Goal: Task Accomplishment & Management: Complete application form

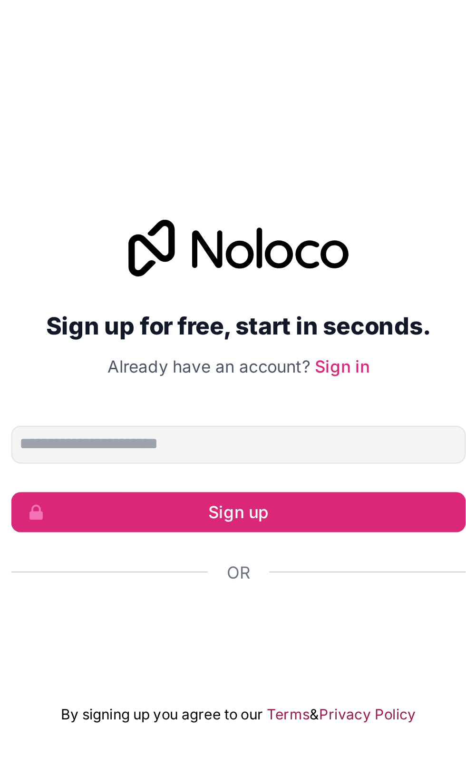
scroll to position [72, 0]
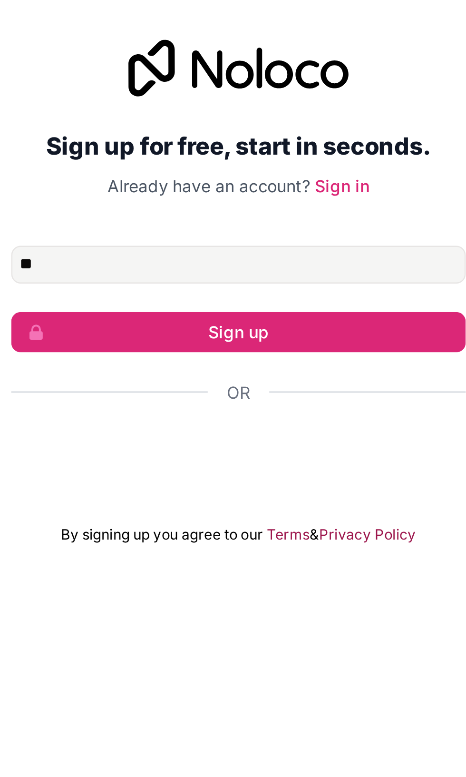
type input "*"
type input "**********"
click at [162, 397] on button "Sign up" at bounding box center [233, 405] width 183 height 16
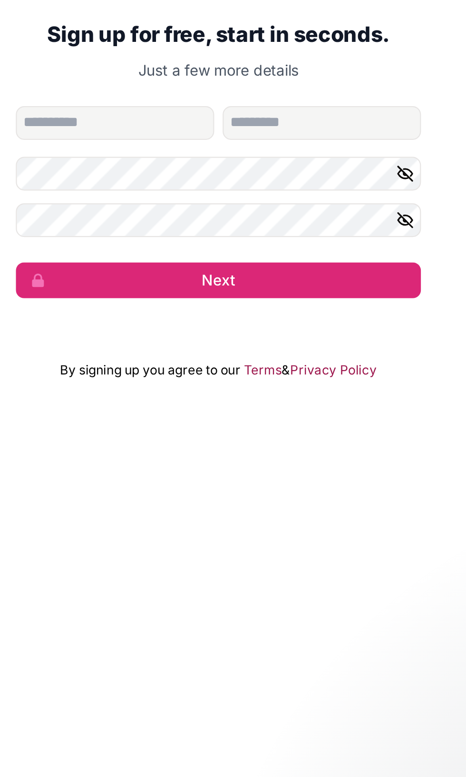
type input "*****"
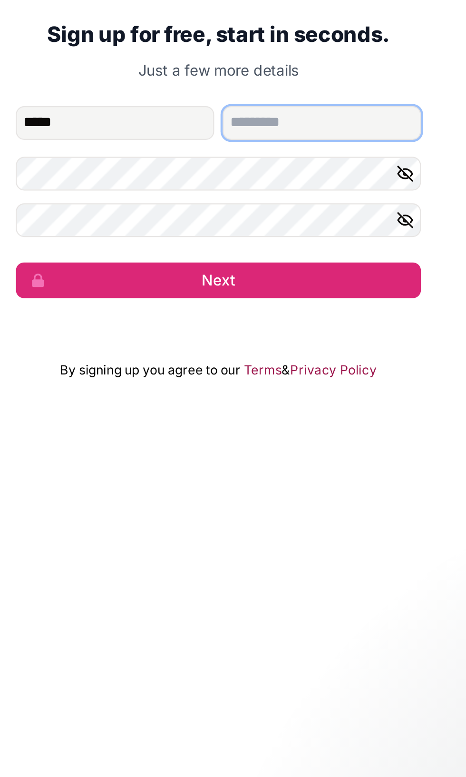
type input "******"
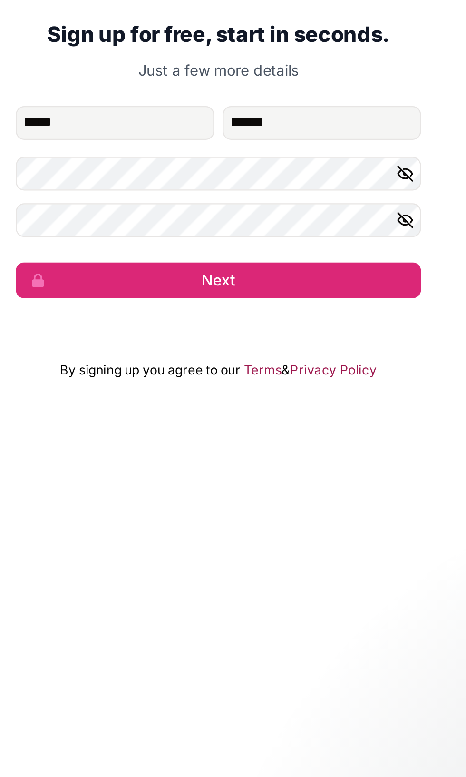
click at [316, 398] on icon "button" at bounding box center [317, 402] width 9 height 9
click at [317, 420] on icon "button" at bounding box center [317, 423] width 7 height 7
click at [215, 442] on button "Next" at bounding box center [233, 450] width 183 height 16
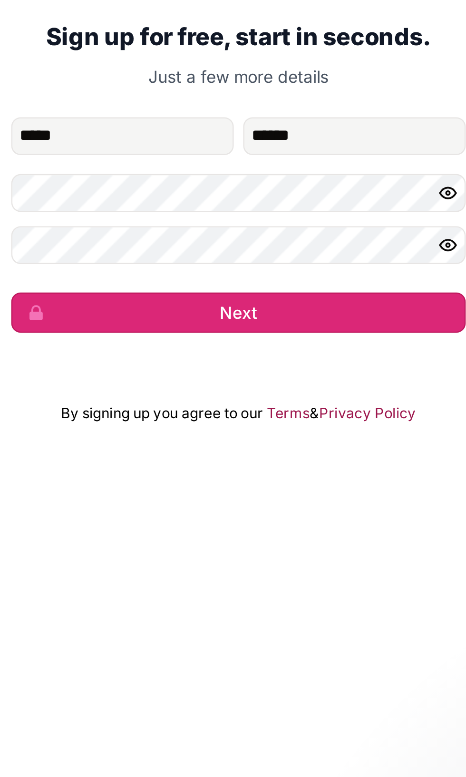
click at [184, 442] on button "Next" at bounding box center [233, 450] width 183 height 16
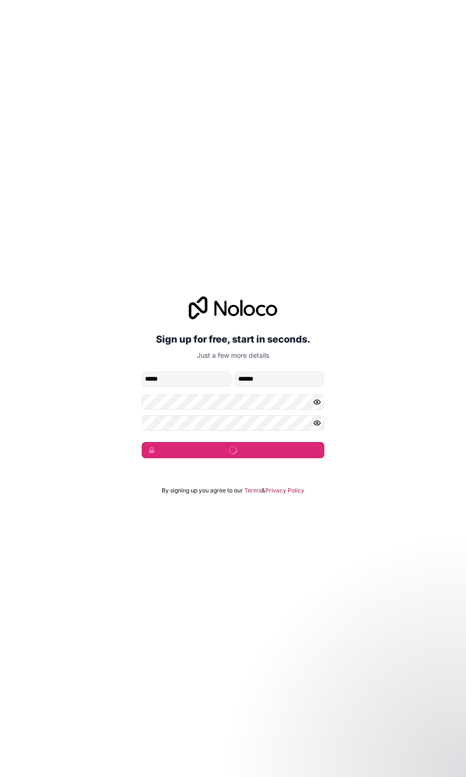
scroll to position [49, 0]
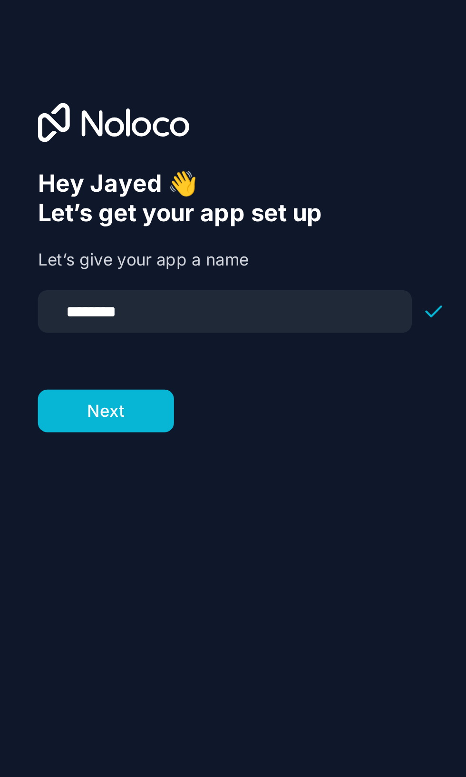
click at [35, 195] on button "Next" at bounding box center [42, 203] width 55 height 17
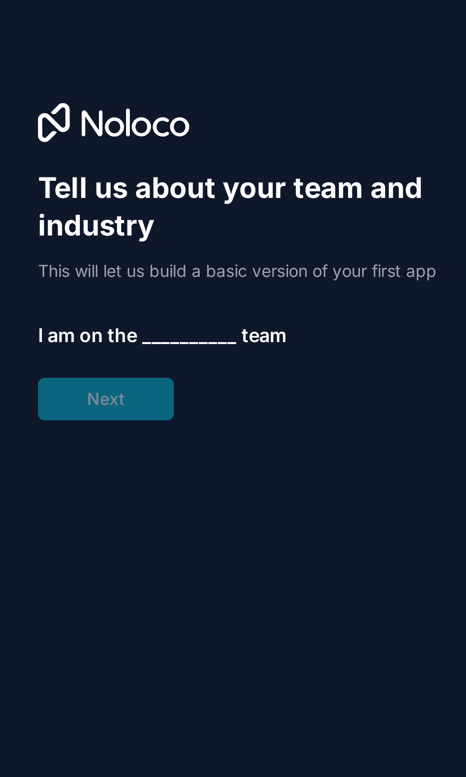
click at [69, 167] on span "__________" at bounding box center [76, 172] width 38 height 11
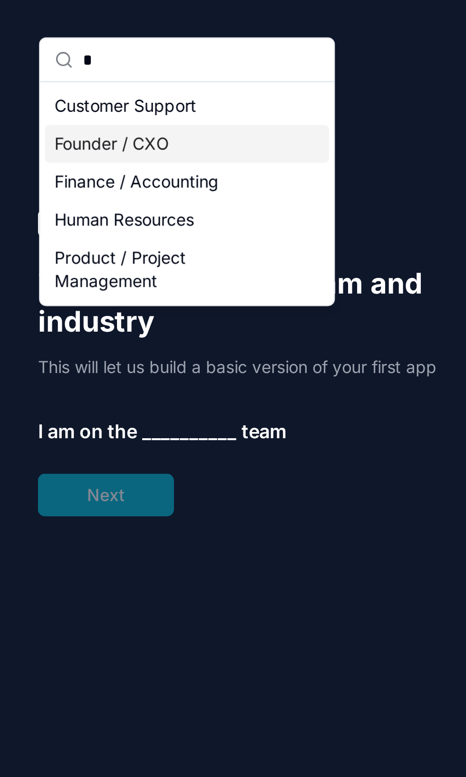
type input "*"
click at [35, 59] on div "Founder / CXO" at bounding box center [75, 57] width 114 height 15
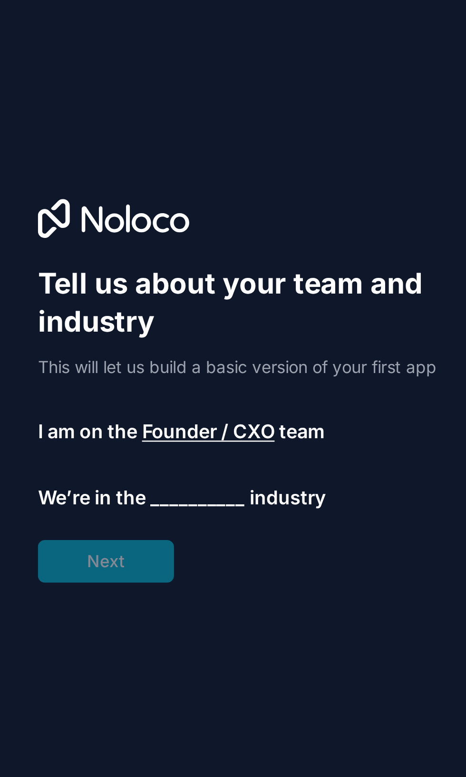
click at [70, 194] on span "__________" at bounding box center [79, 199] width 38 height 11
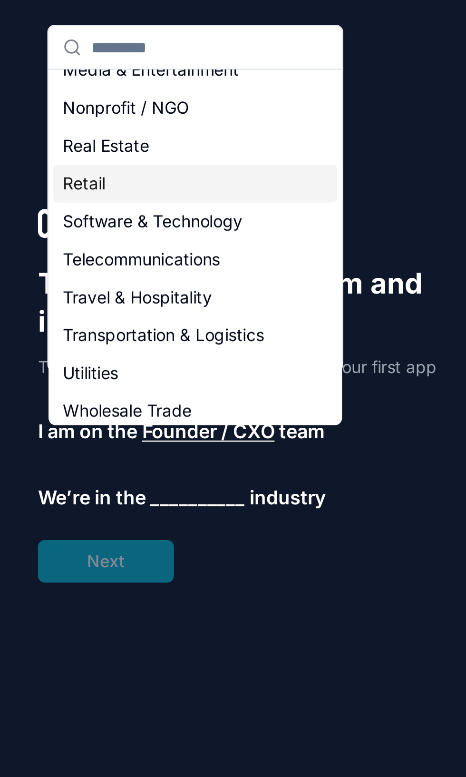
scroll to position [196, 0]
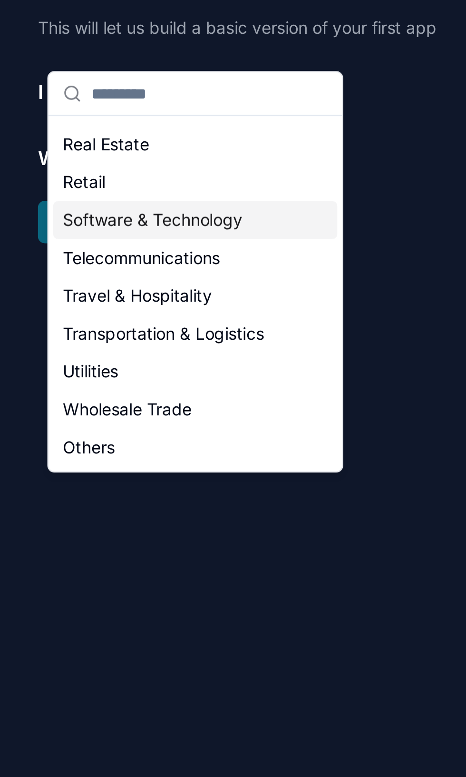
click at [50, 227] on div "Software & Technology" at bounding box center [78, 224] width 114 height 15
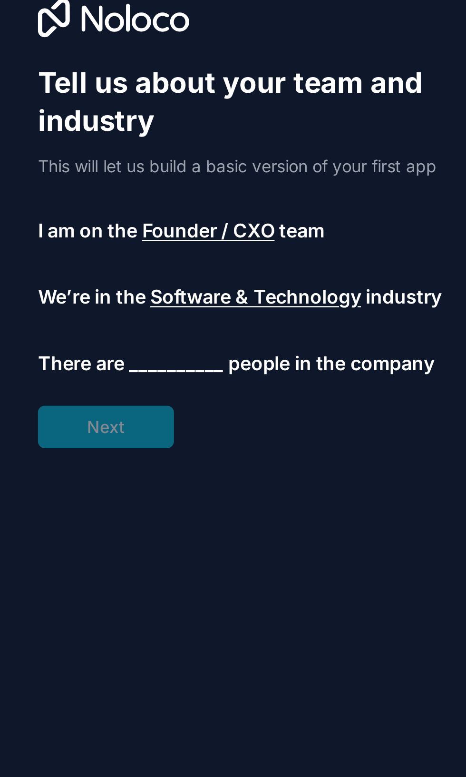
click at [63, 221] on span "__________" at bounding box center [71, 226] width 38 height 11
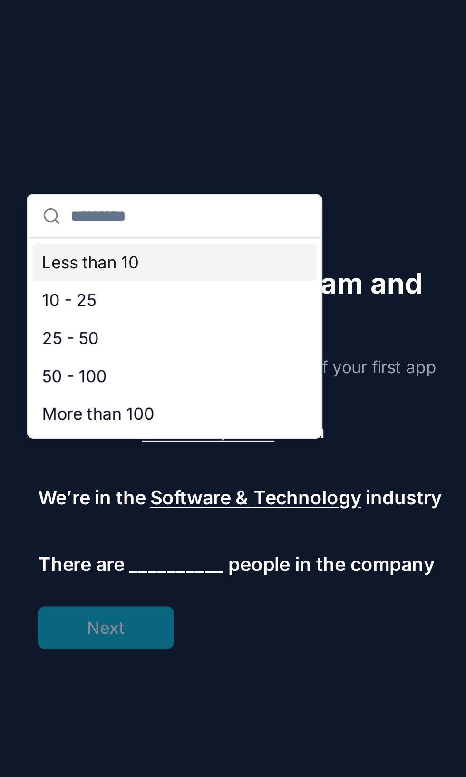
click at [29, 104] on div "Less than 10" at bounding box center [70, 105] width 114 height 15
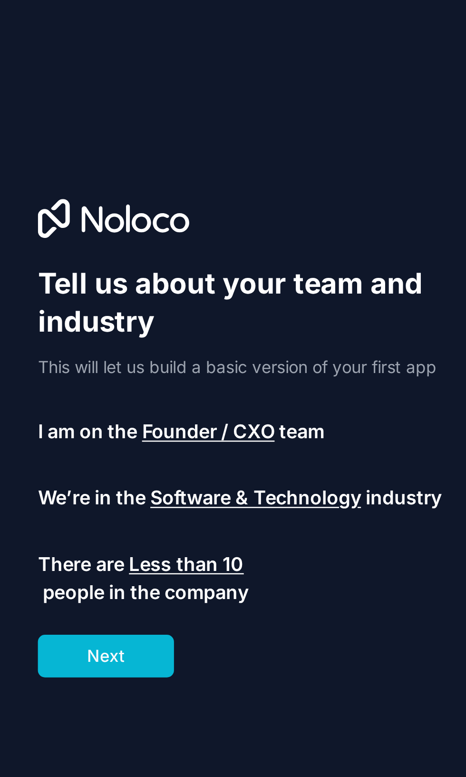
click at [42, 255] on button "Next" at bounding box center [42, 263] width 55 height 17
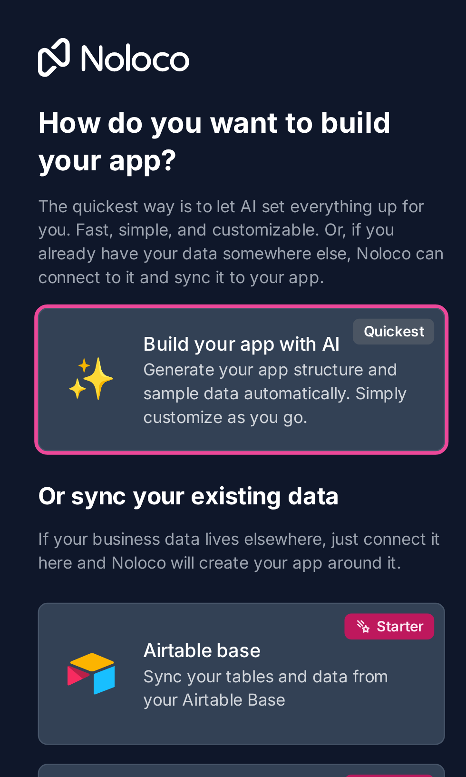
scroll to position [51, 0]
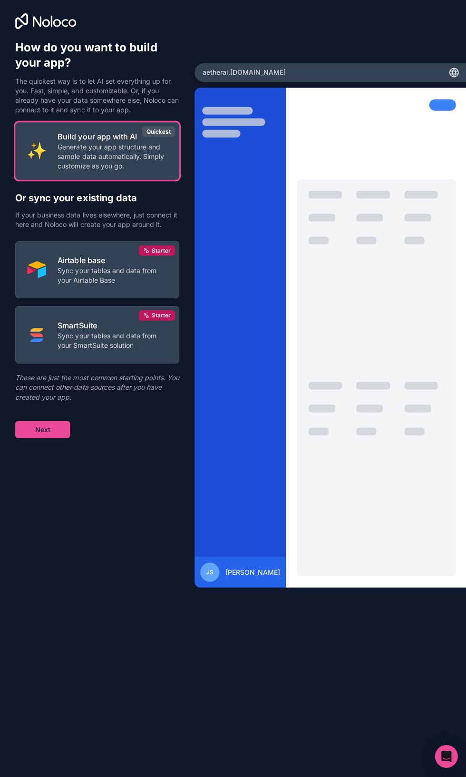
click at [53, 421] on button "Next" at bounding box center [42, 429] width 55 height 17
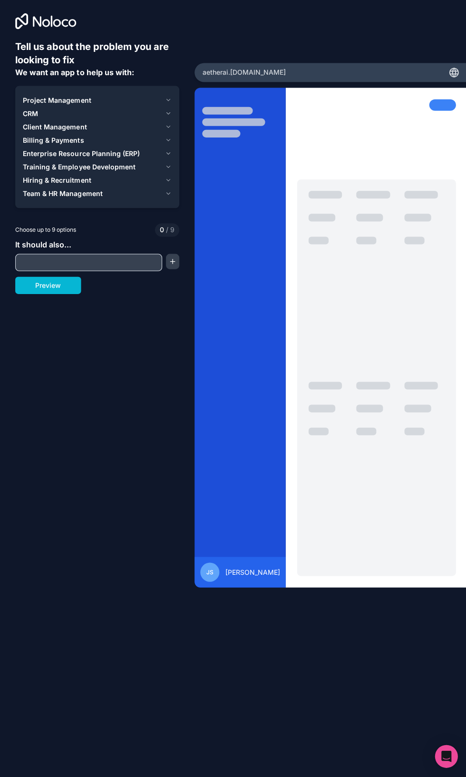
click at [125, 257] on input "text" at bounding box center [89, 263] width 142 height 13
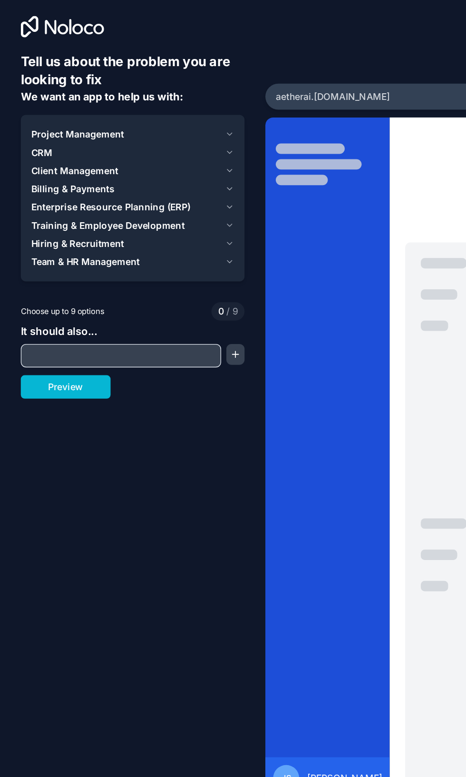
click at [58, 278] on button "Preview" at bounding box center [48, 286] width 66 height 17
click at [26, 110] on span "CRM" at bounding box center [30, 115] width 15 height 10
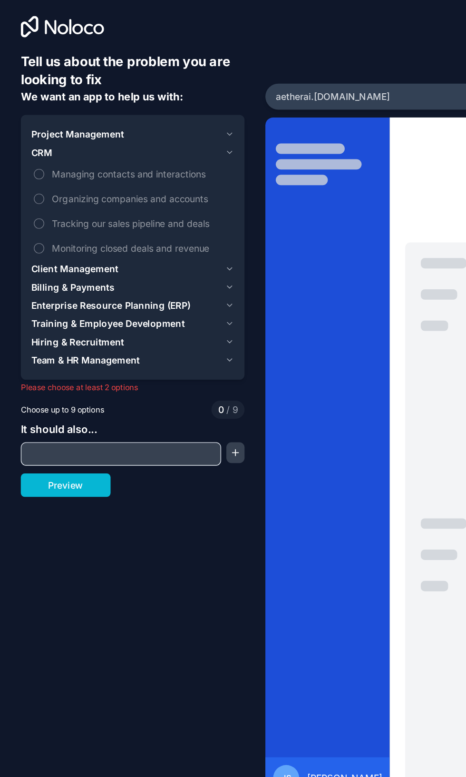
click at [54, 209] on span "Billing & Payments" at bounding box center [53, 214] width 61 height 10
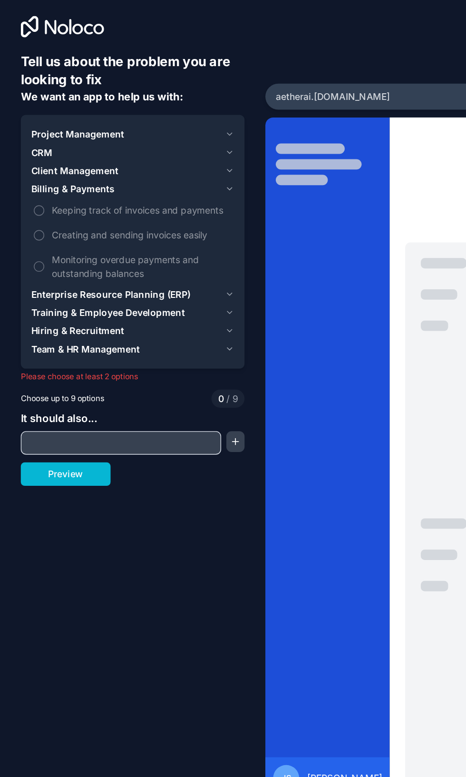
click at [114, 321] on input "text" at bounding box center [89, 327] width 142 height 13
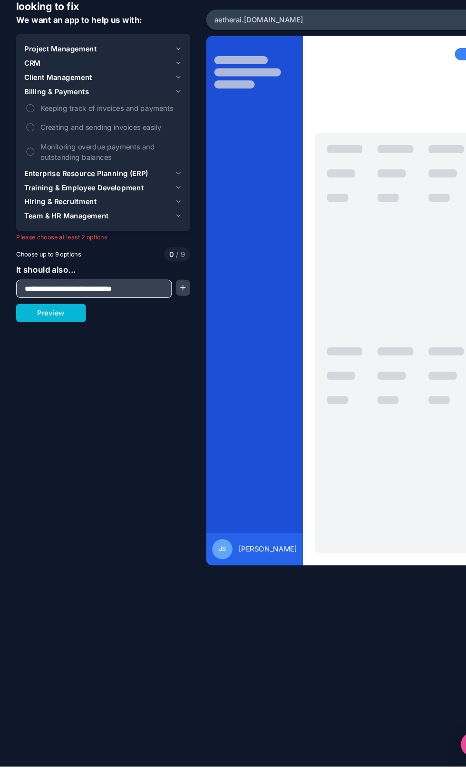
type input "**********"
click at [42, 342] on button "Preview" at bounding box center [48, 350] width 66 height 17
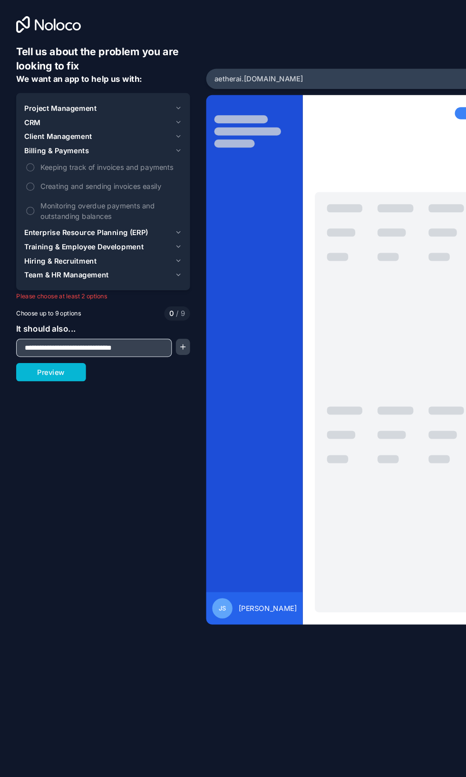
click at [108, 331] on input "**********" at bounding box center [89, 327] width 142 height 13
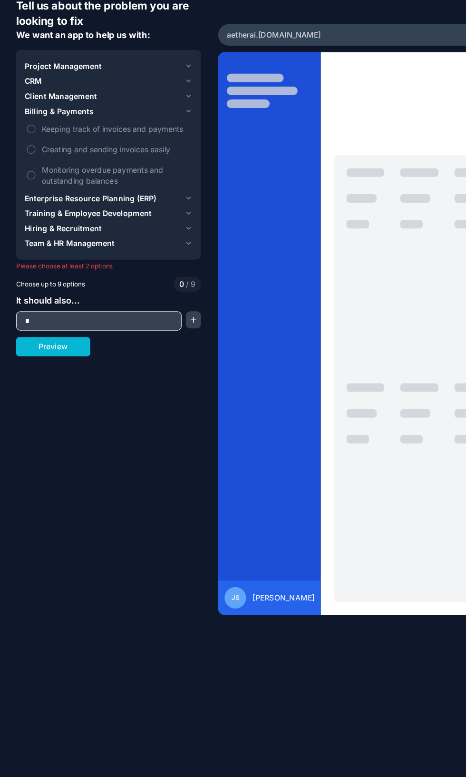
type input "*"
click at [72, 103] on span "Project Management" at bounding box center [57, 102] width 68 height 10
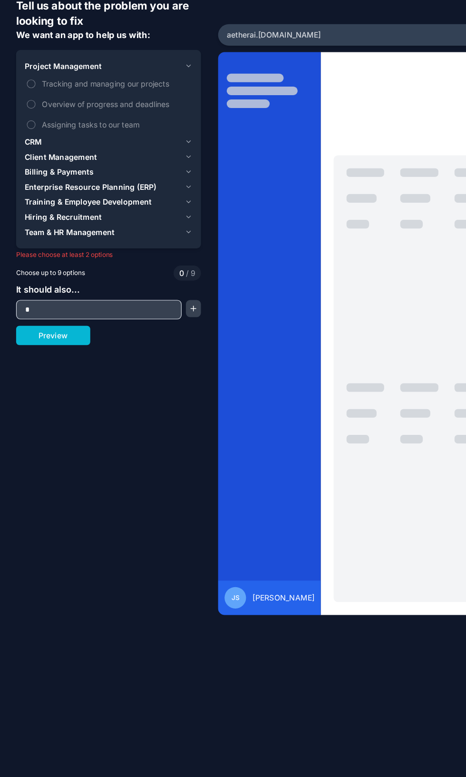
click at [45, 111] on label "Tracking and managing our projects" at bounding box center [97, 117] width 148 height 18
click at [32, 114] on button "Tracking and managing our projects" at bounding box center [29, 118] width 8 height 8
click at [30, 157] on button "Assigning tasks to our team" at bounding box center [29, 154] width 8 height 8
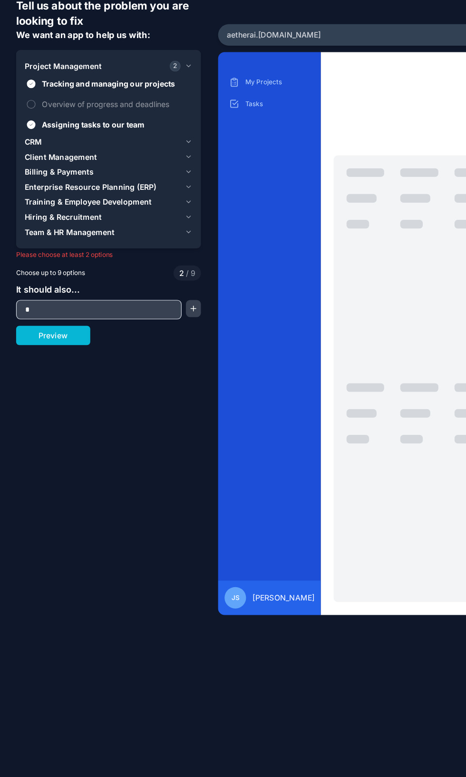
click at [29, 135] on button "Overview of progress and deadlines" at bounding box center [29, 136] width 8 height 8
